Goal: Transaction & Acquisition: Purchase product/service

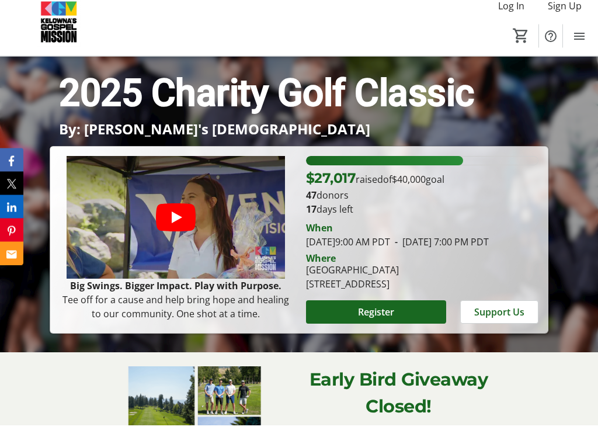
scroll to position [133, 0]
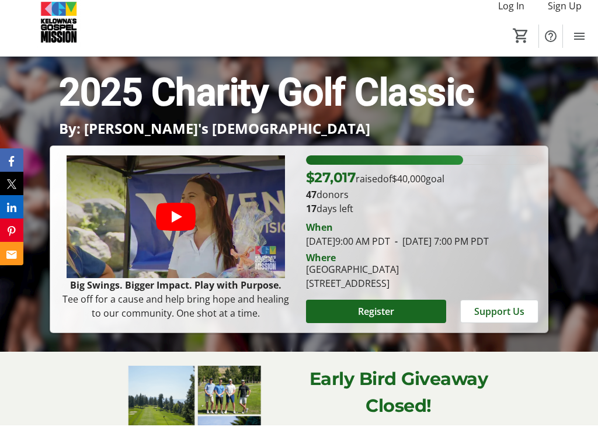
click at [190, 214] on icon "Play video" at bounding box center [176, 228] width 40 height 28
click at [188, 214] on icon "Play video" at bounding box center [176, 228] width 40 height 28
click at [190, 214] on icon "Play video" at bounding box center [176, 228] width 40 height 28
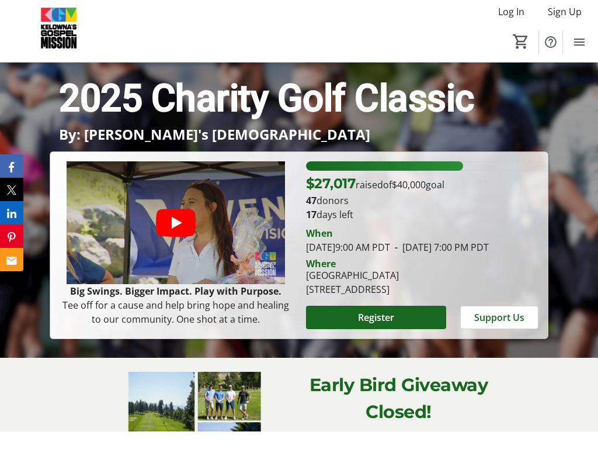
scroll to position [133, 0]
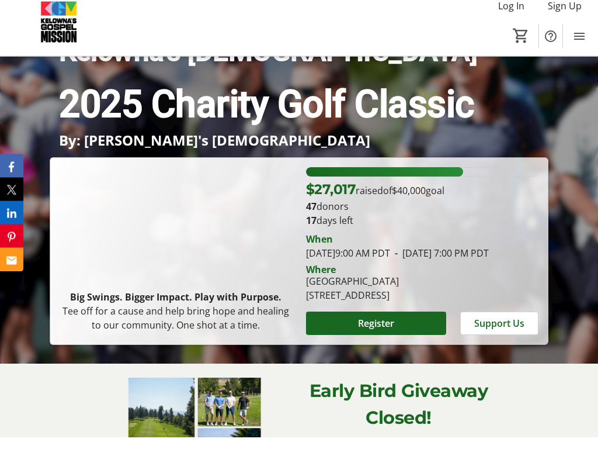
click at [394, 321] on span at bounding box center [376, 335] width 140 height 28
click at [512, 321] on span at bounding box center [499, 335] width 77 height 28
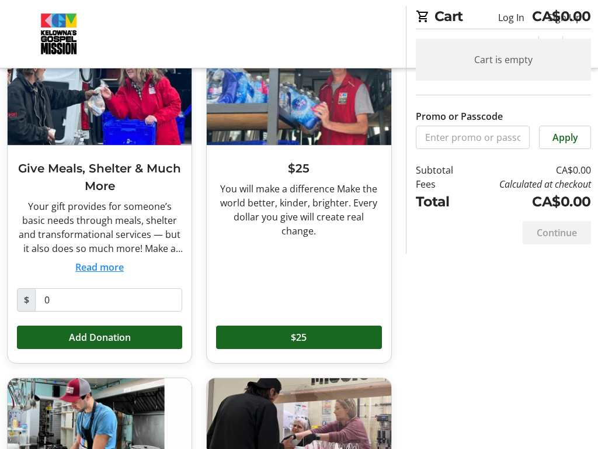
scroll to position [85, 0]
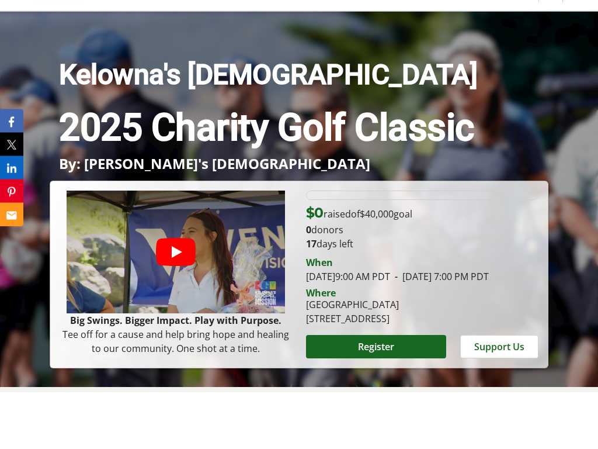
scroll to position [78, 0]
